Goal: Transaction & Acquisition: Purchase product/service

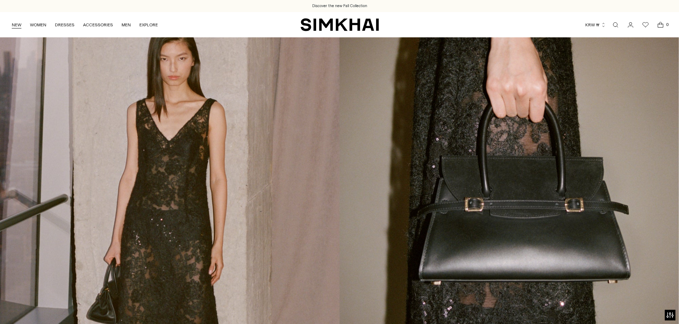
click at [17, 25] on link "NEW" at bounding box center [17, 25] width 10 height 16
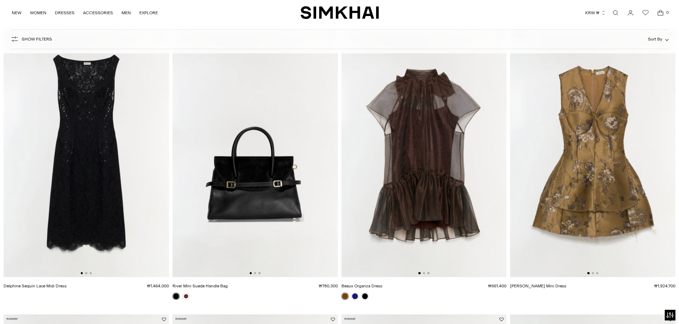
scroll to position [71, 0]
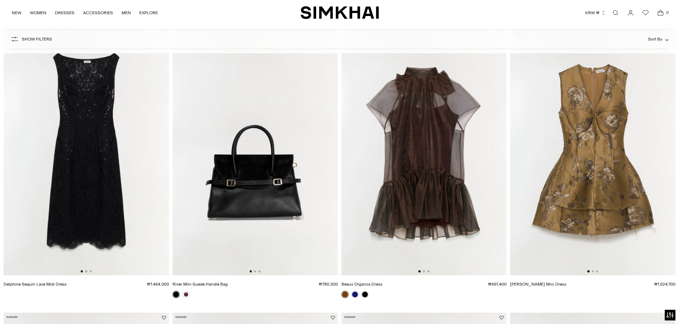
drag, startPoint x: 126, startPoint y: 165, endPoint x: 85, endPoint y: 184, distance: 45.1
click at [85, 184] on img at bounding box center [86, 152] width 165 height 248
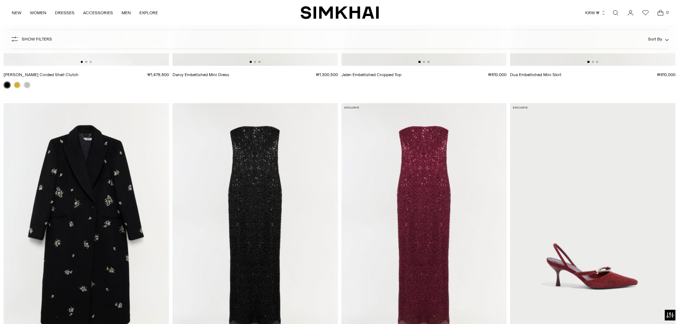
scroll to position [5200, 0]
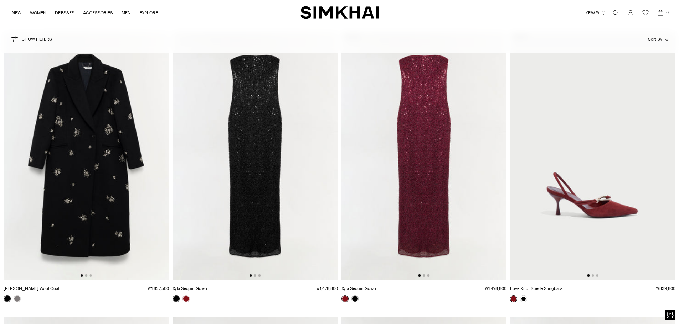
click at [376, 287] on link "Xyla Sequin Gown" at bounding box center [358, 288] width 35 height 5
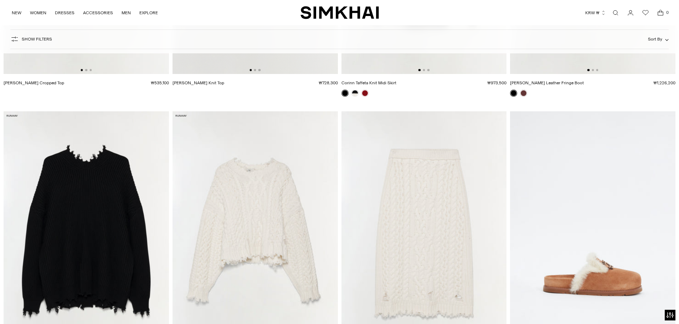
scroll to position [12573, 0]
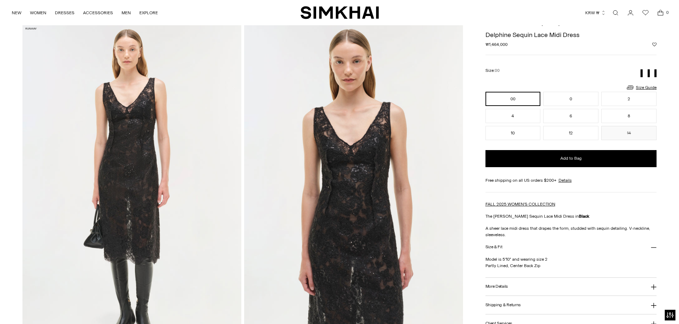
scroll to position [36, 0]
